Goal: Navigation & Orientation: Go to known website

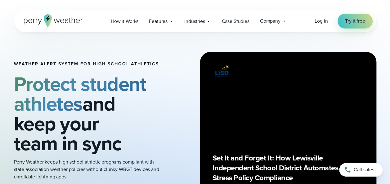
click at [42, 22] on icon at bounding box center [53, 20] width 59 height 13
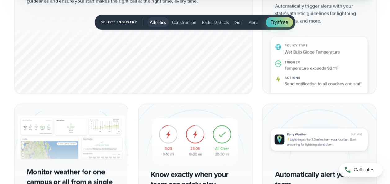
scroll to position [1180, 0]
